Goal: Task Accomplishment & Management: Use online tool/utility

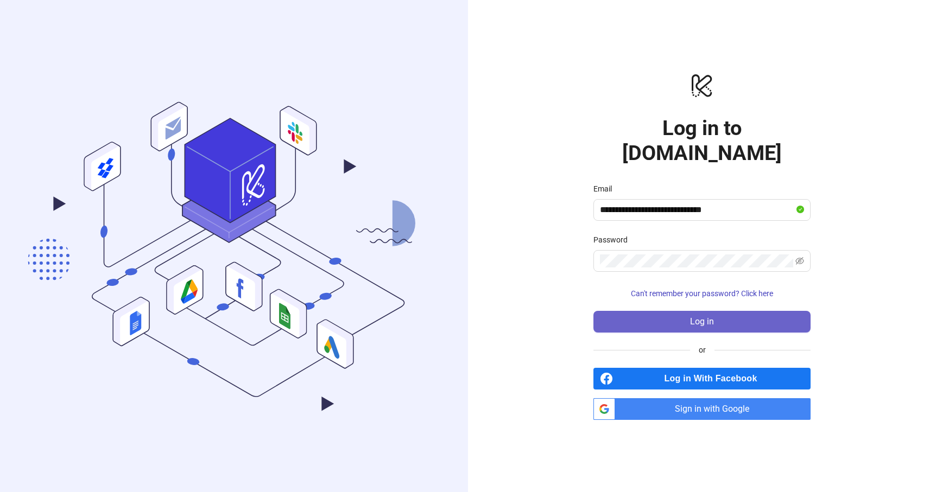
click at [670, 311] on button "Log in" at bounding box center [701, 322] width 217 height 22
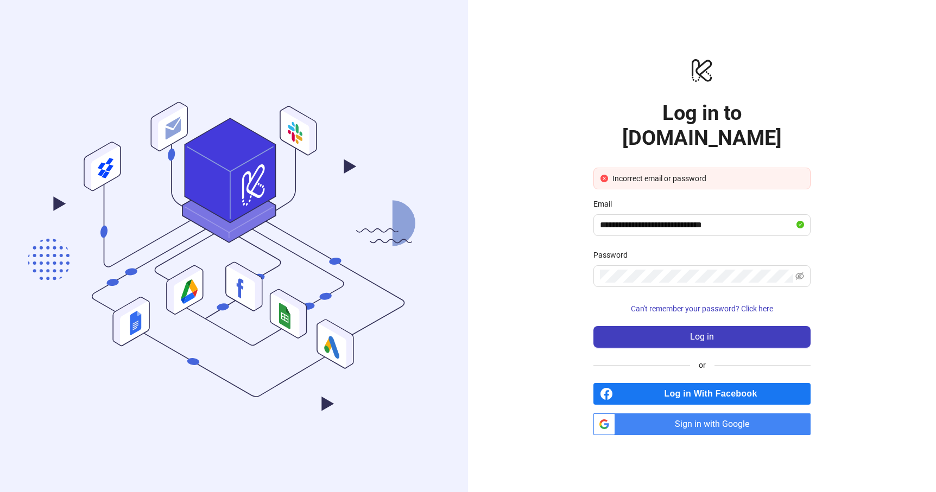
click at [838, 261] on div "**********" at bounding box center [702, 246] width 468 height 492
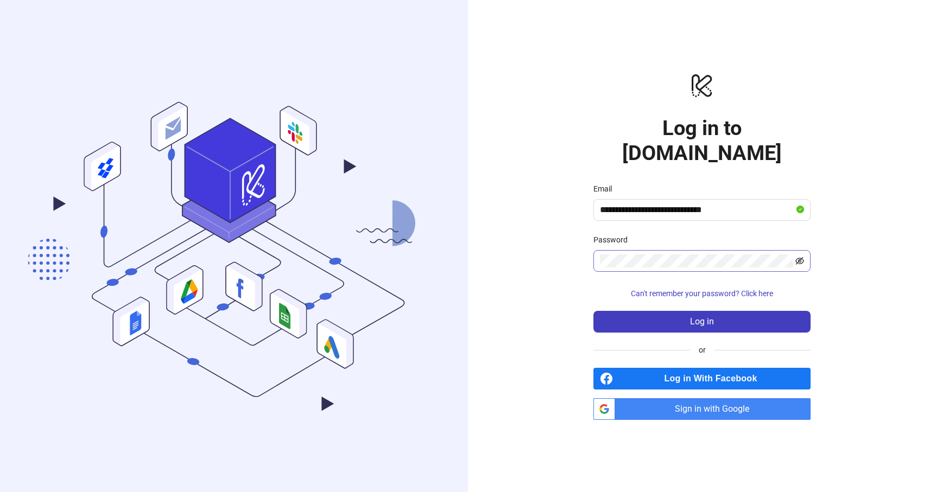
click at [800, 257] on icon "eye-invisible" at bounding box center [799, 261] width 9 height 9
click at [800, 257] on icon "eye" at bounding box center [799, 261] width 9 height 9
click at [745, 399] on span "Sign in with Google" at bounding box center [715, 410] width 191 height 22
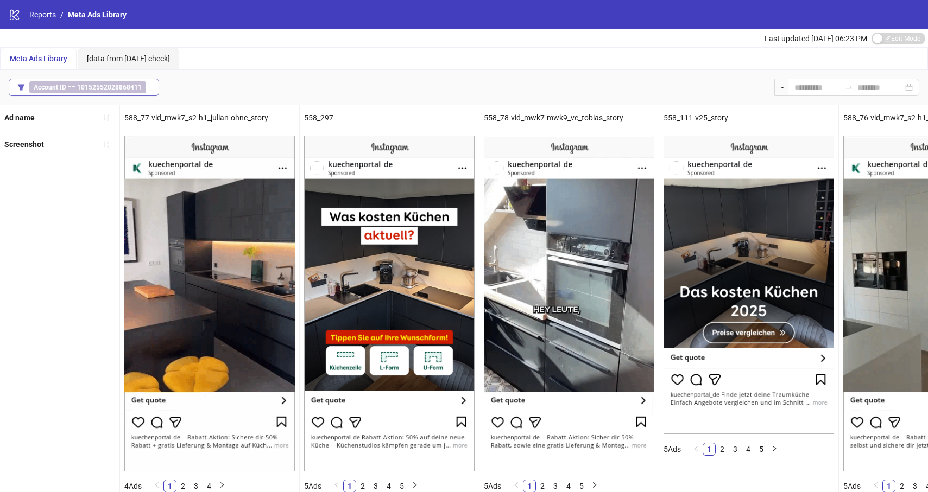
click at [88, 83] on span "Account ID == 10152552028868411" at bounding box center [87, 87] width 117 height 12
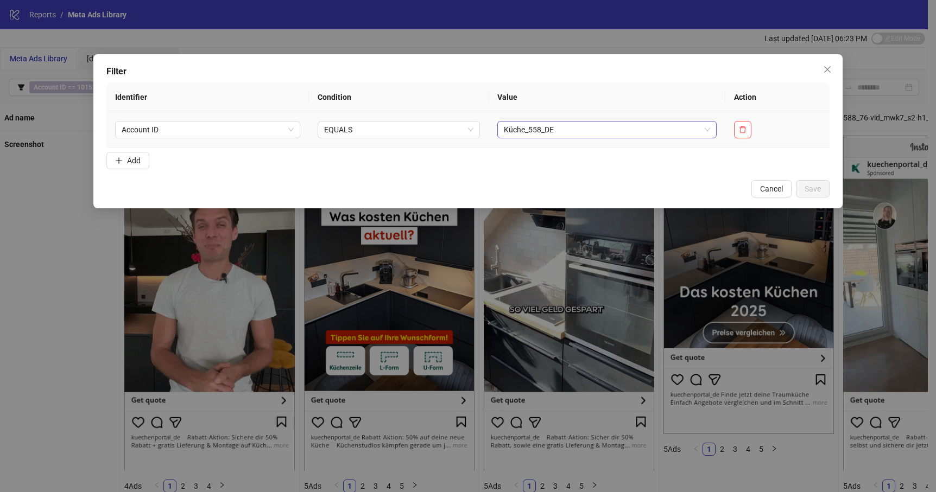
click at [710, 130] on div "Küche_558_DE" at bounding box center [606, 129] width 219 height 17
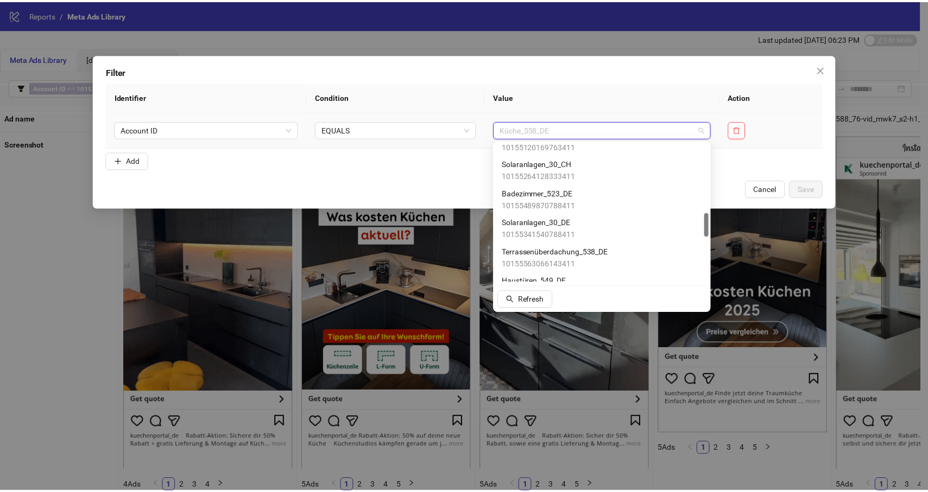
scroll to position [399, 0]
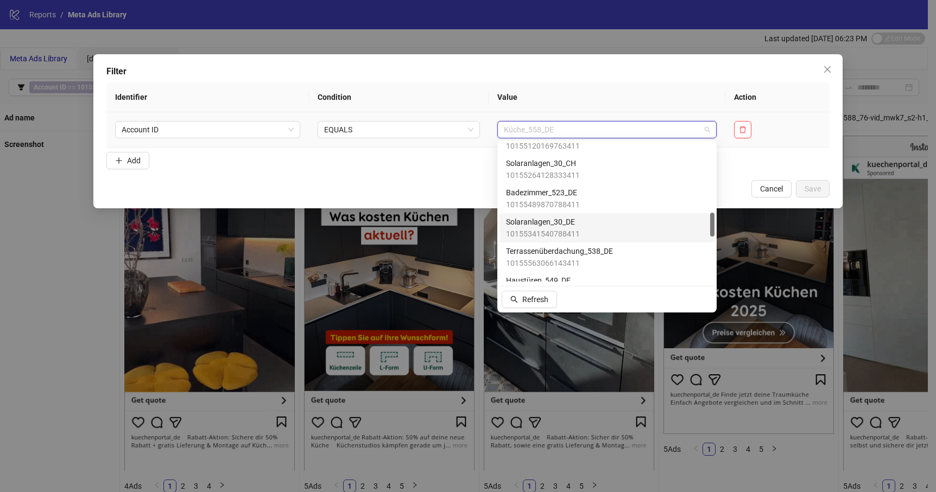
click at [608, 228] on div "Solaranlagen_30_DE 10155341540788411" at bounding box center [607, 228] width 202 height 24
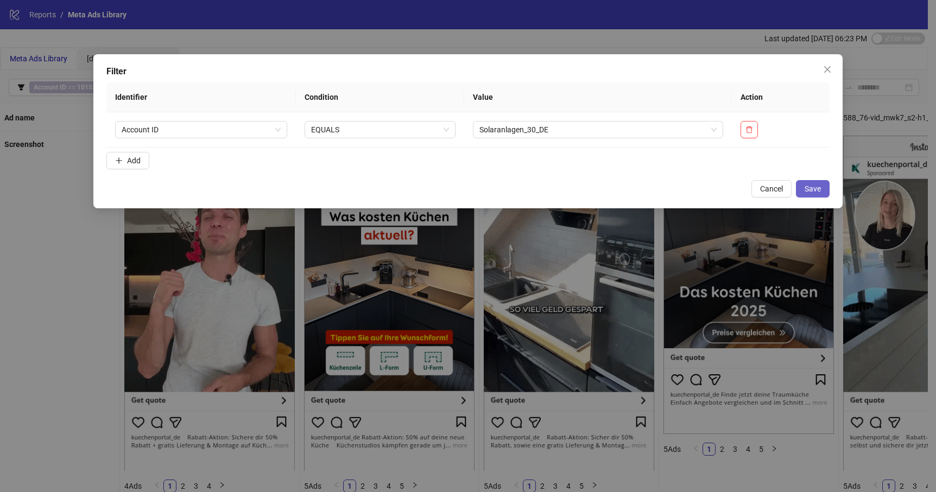
click at [807, 189] on span "Save" at bounding box center [813, 189] width 16 height 9
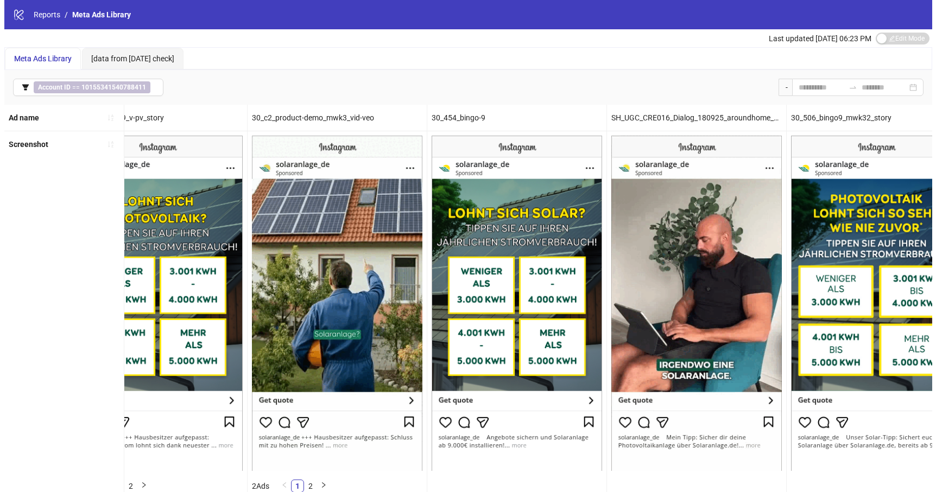
scroll to position [0, 0]
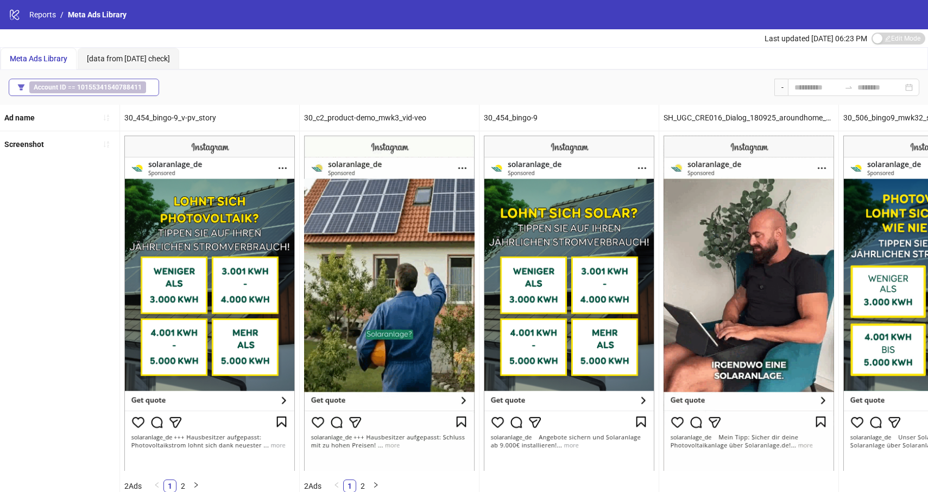
click at [77, 85] on b "10155341540788411" at bounding box center [109, 88] width 65 height 8
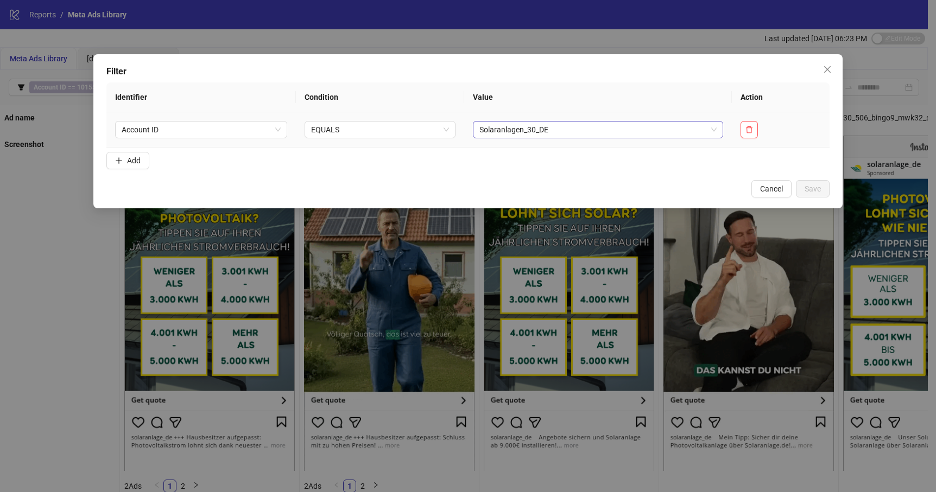
click at [559, 130] on span "Solaranlagen_30_DE" at bounding box center [598, 130] width 238 height 16
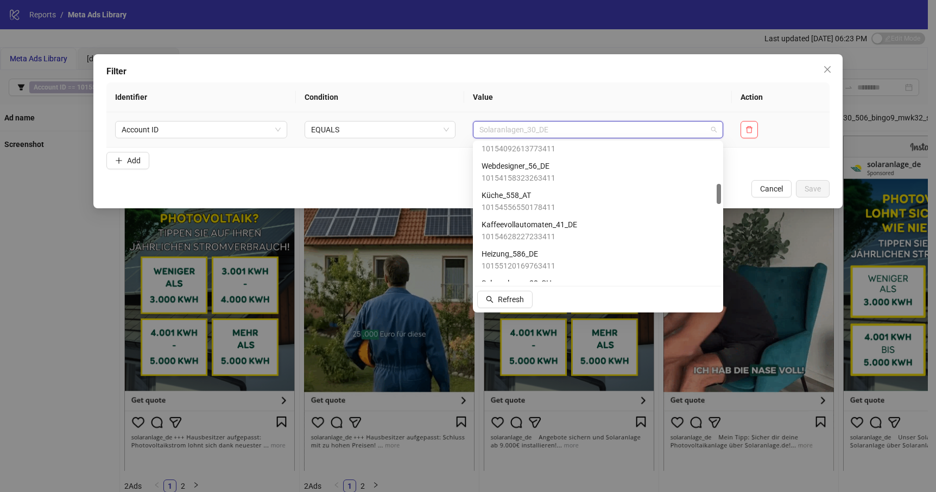
scroll to position [288, 0]
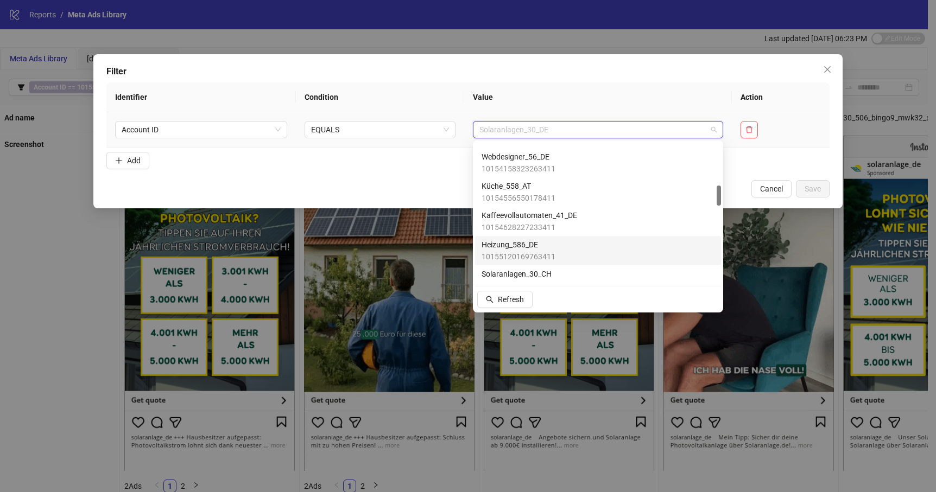
click at [552, 242] on span "Heizung_586_DE" at bounding box center [519, 245] width 74 height 12
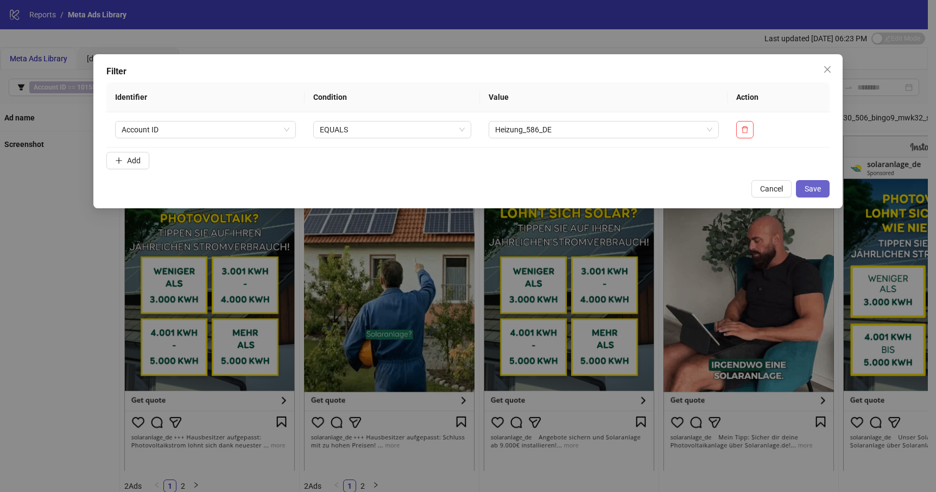
click at [823, 187] on button "Save" at bounding box center [813, 188] width 34 height 17
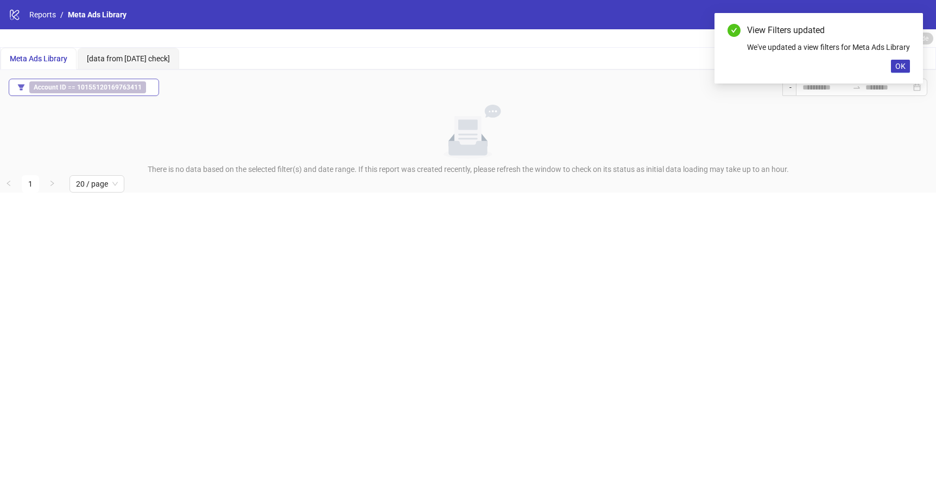
click at [99, 85] on b "10155120169763411" at bounding box center [109, 88] width 65 height 8
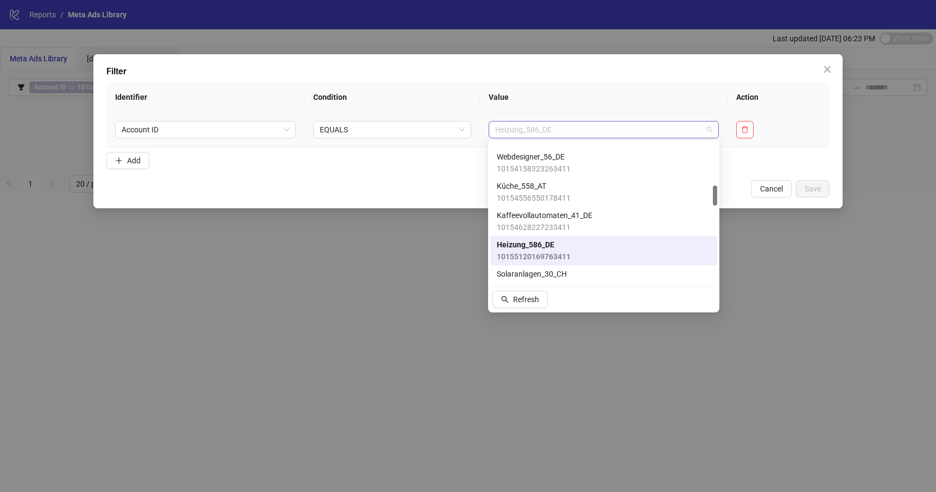
click at [593, 130] on span "Heizung_586_DE" at bounding box center [604, 130] width 218 height 16
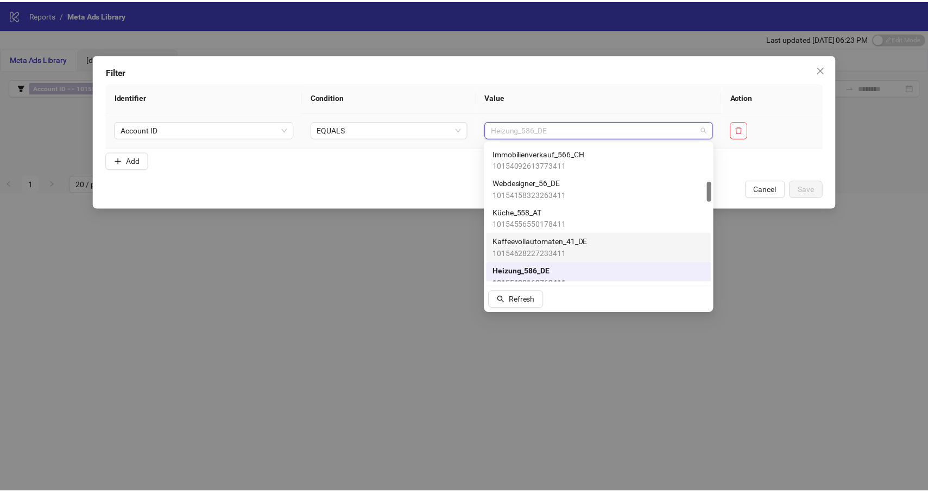
scroll to position [243, 0]
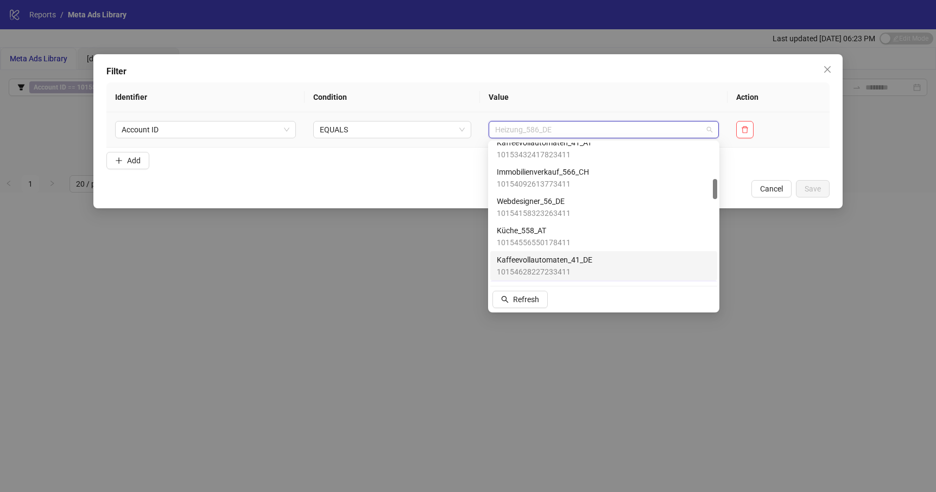
click at [561, 259] on span "Kaffeevollautomaten_41_DE" at bounding box center [545, 260] width 96 height 12
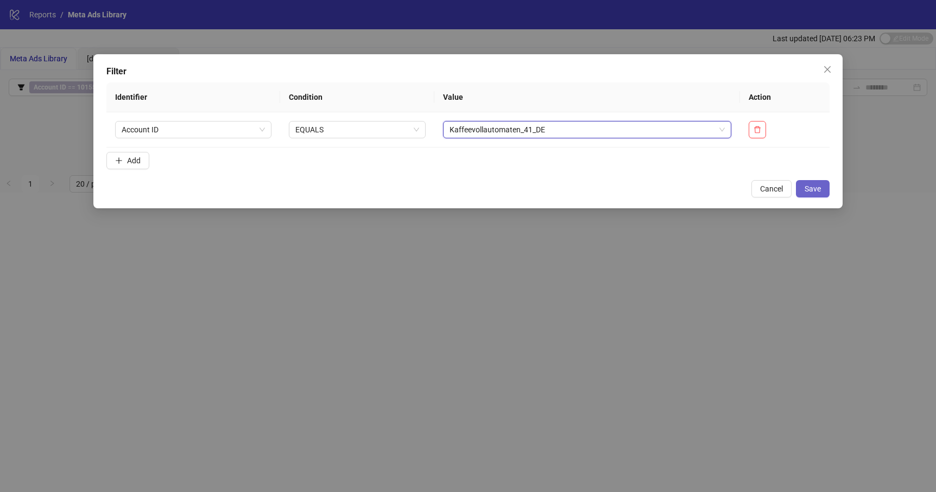
click at [807, 185] on span "Save" at bounding box center [813, 189] width 16 height 9
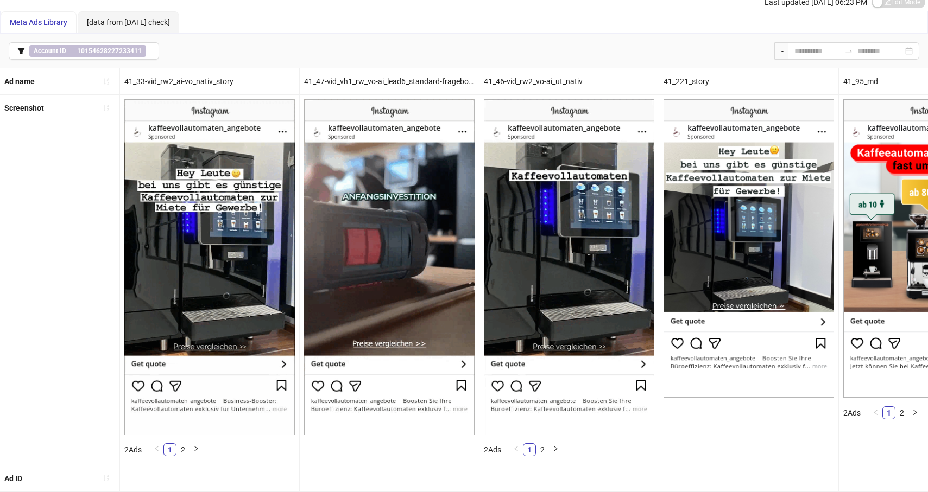
scroll to position [0, 0]
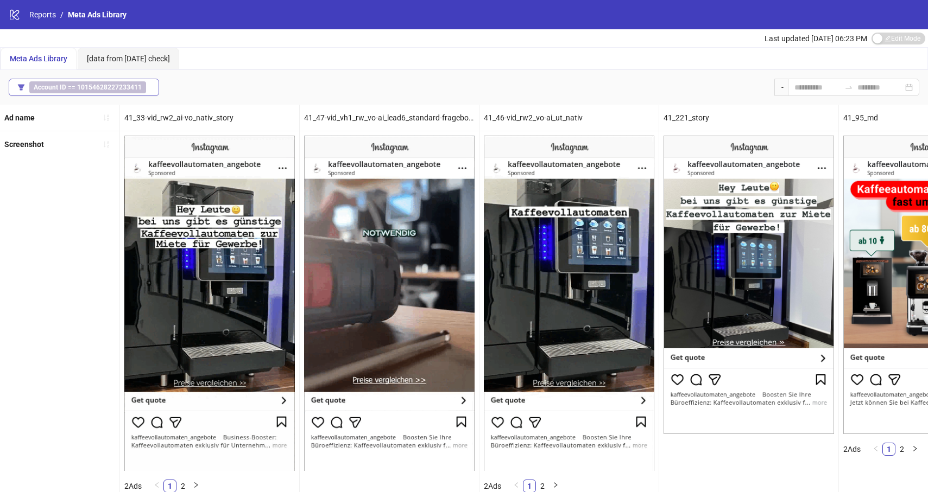
click at [98, 86] on b "10154628227233411" at bounding box center [109, 88] width 65 height 8
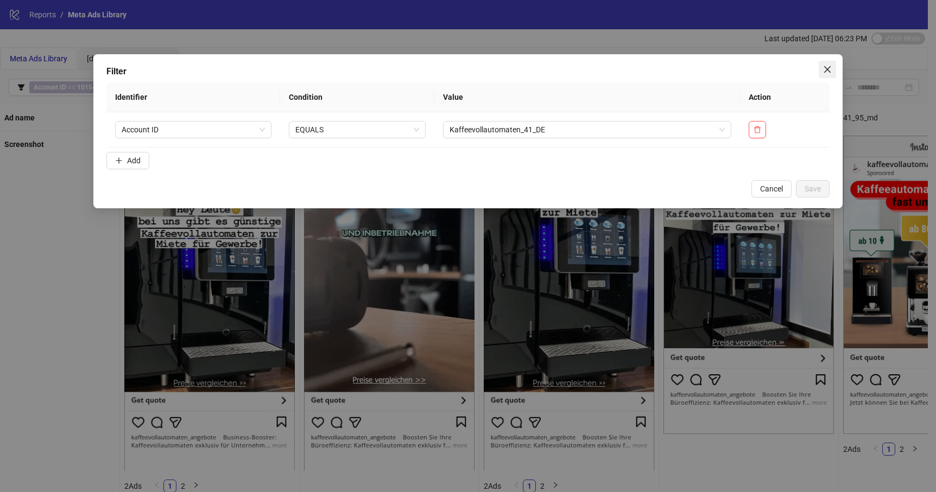
click at [824, 71] on icon "close" at bounding box center [827, 69] width 9 height 9
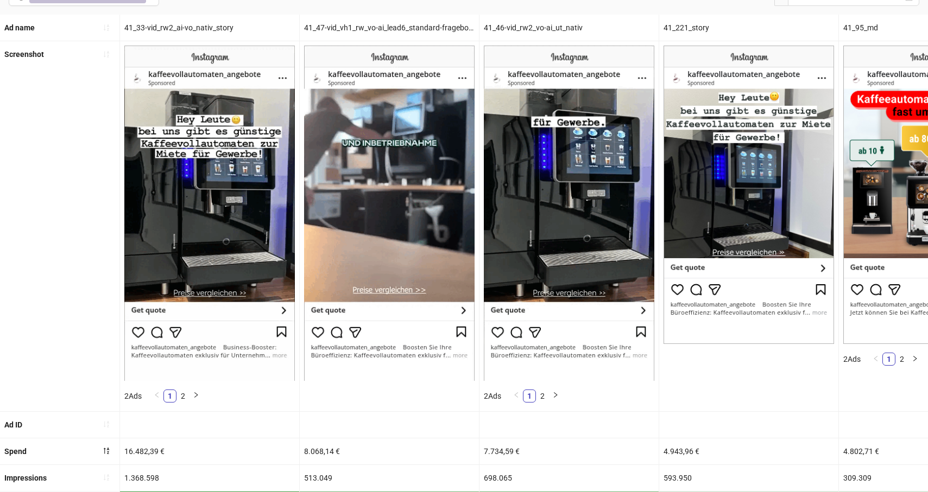
scroll to position [99, 0]
